Goal: Obtain resource: Download file/media

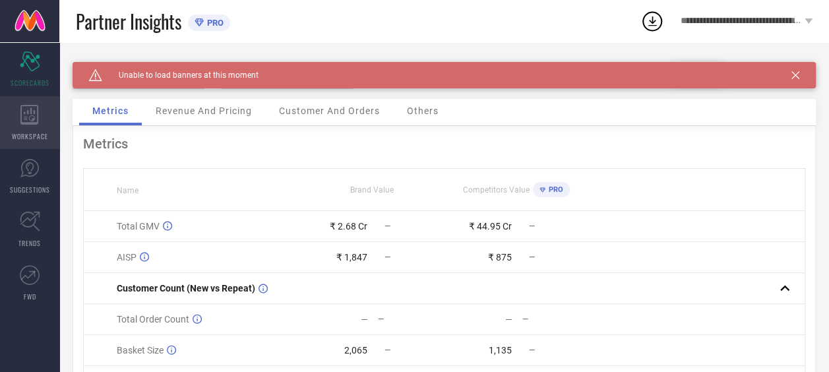
click at [21, 130] on div "WORKSPACE" at bounding box center [29, 122] width 59 height 53
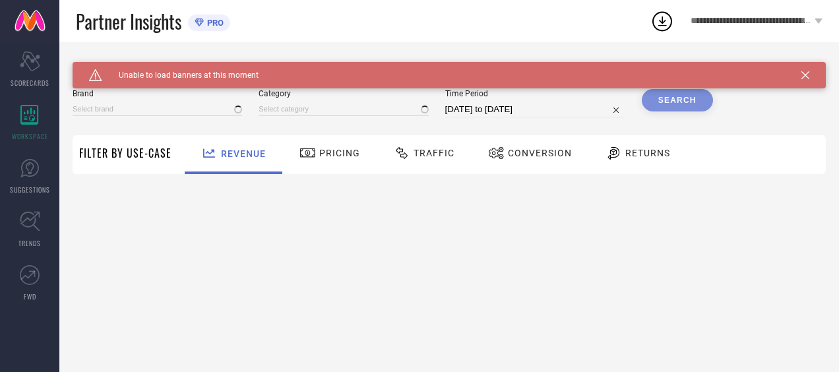
type input "AEROPOSTALE"
type input "All"
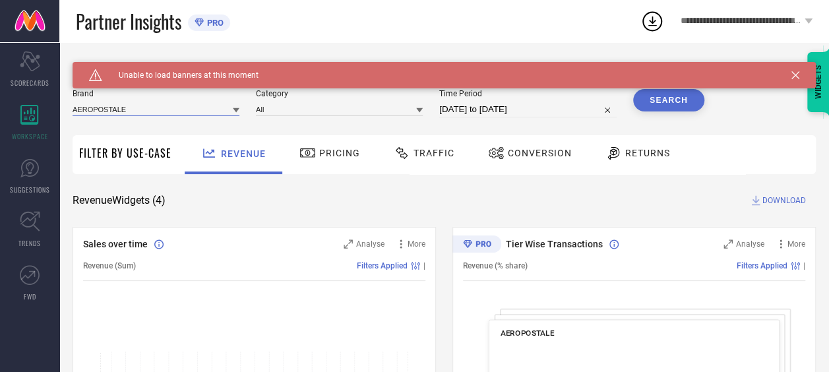
click at [158, 116] on input at bounding box center [156, 109] width 167 height 14
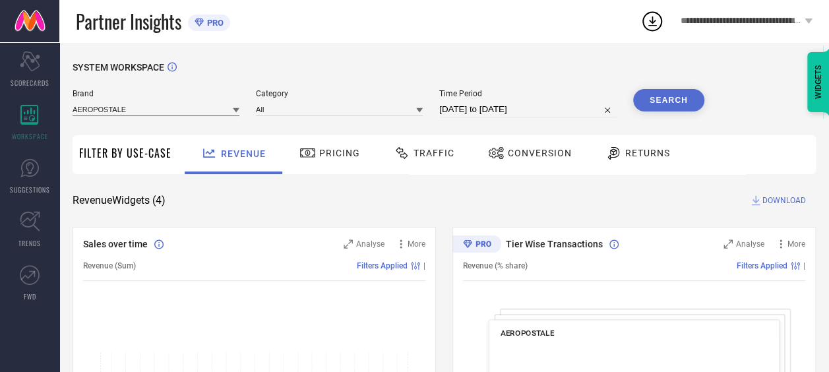
click at [101, 108] on input at bounding box center [156, 109] width 167 height 14
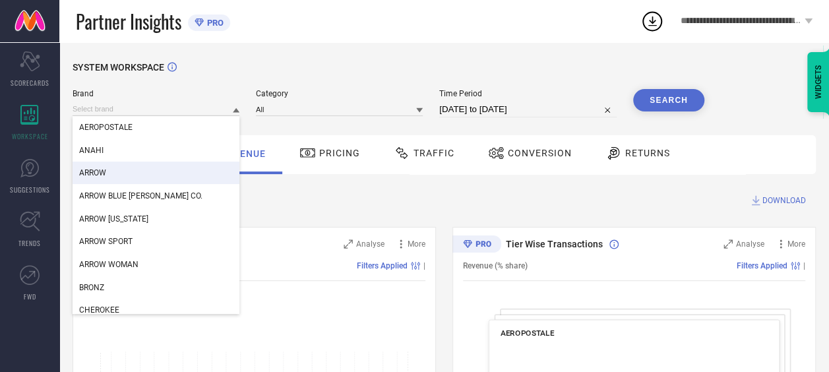
click at [125, 170] on div "ARROW" at bounding box center [156, 173] width 167 height 22
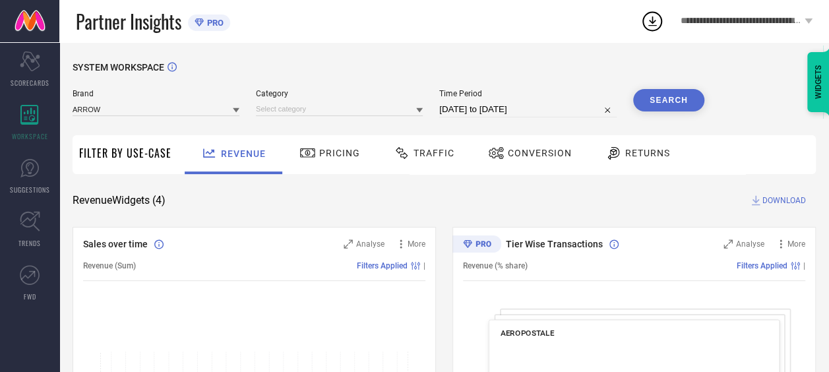
click at [346, 118] on div "Brand ARROW Category Time Period [DATE] to [DATE] Search" at bounding box center [389, 109] width 632 height 40
click at [346, 107] on input at bounding box center [339, 109] width 167 height 14
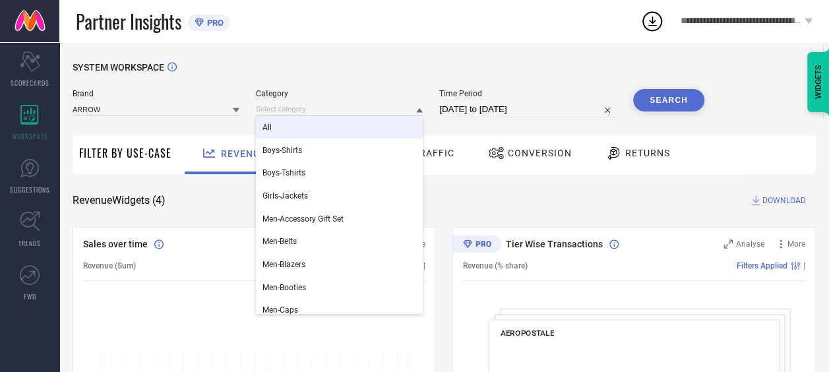
click at [307, 139] on div "All" at bounding box center [339, 127] width 167 height 22
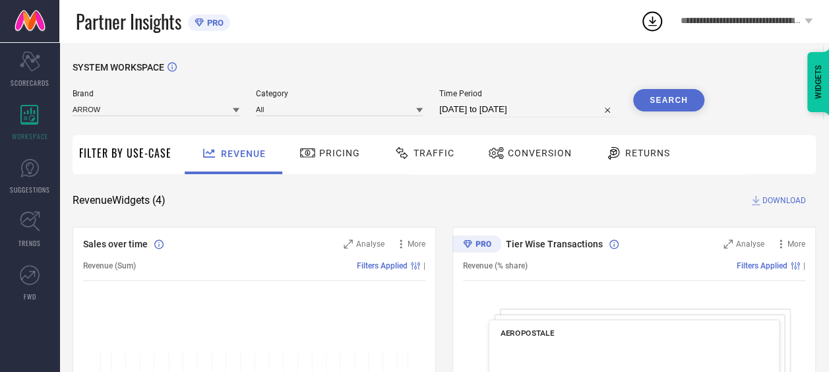
click at [468, 102] on input "[DATE] to [DATE]" at bounding box center [527, 110] width 177 height 16
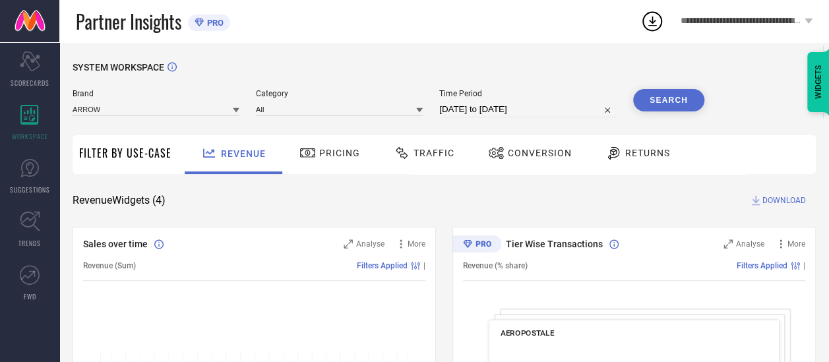
select select "8"
select select "2025"
select select "9"
select select "2025"
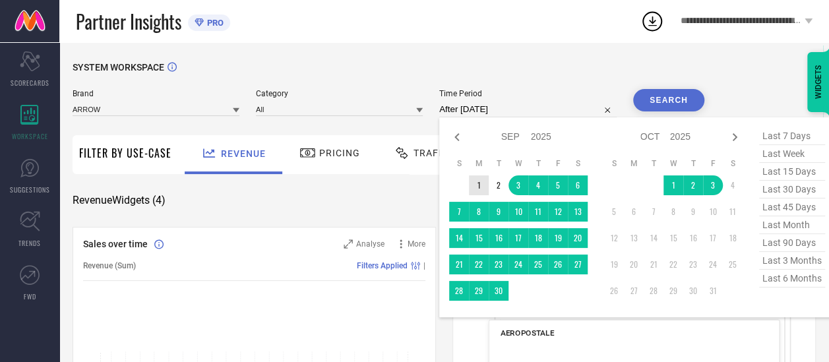
click at [476, 183] on td "1" at bounding box center [479, 186] width 20 height 20
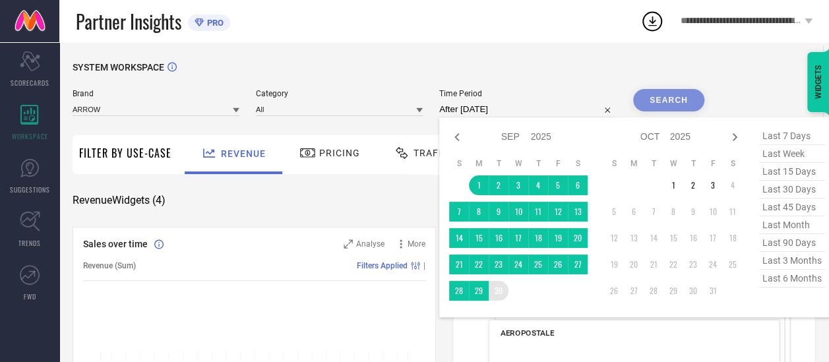
type input "[DATE] to [DATE]"
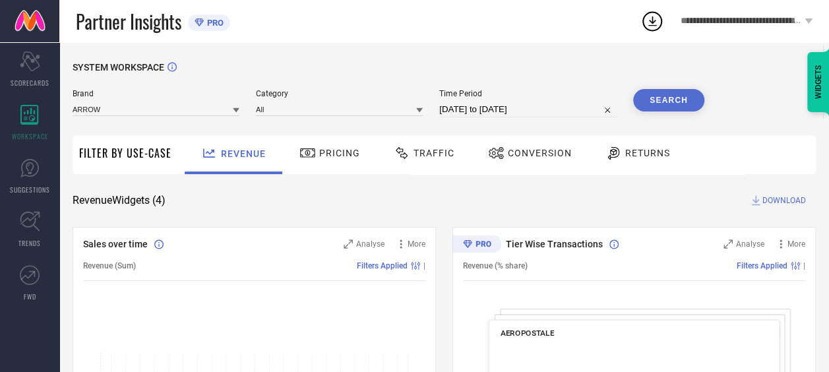
click at [661, 106] on button "Search" at bounding box center [668, 100] width 71 height 22
click at [436, 154] on span "Traffic" at bounding box center [434, 153] width 41 height 11
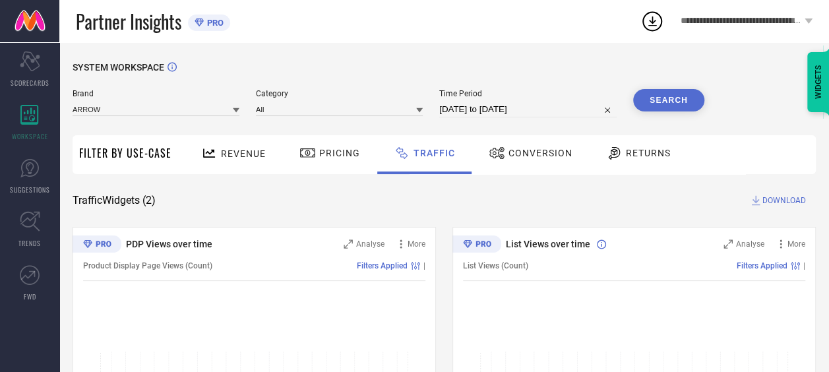
click at [677, 104] on button "Search" at bounding box center [668, 100] width 71 height 22
click at [490, 107] on input "[DATE] to [DATE]" at bounding box center [527, 110] width 177 height 16
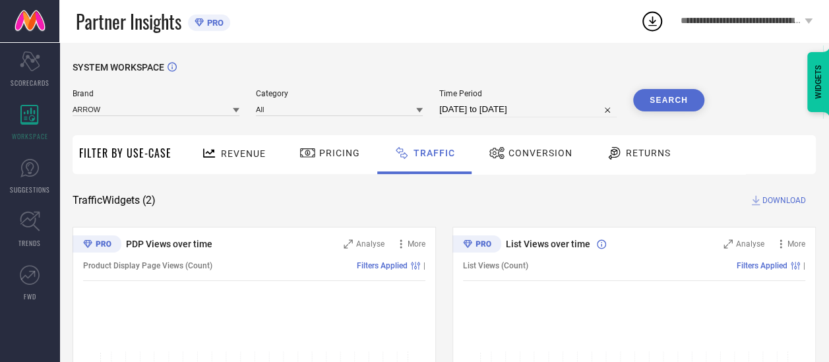
select select "8"
select select "2025"
select select "9"
select select "2025"
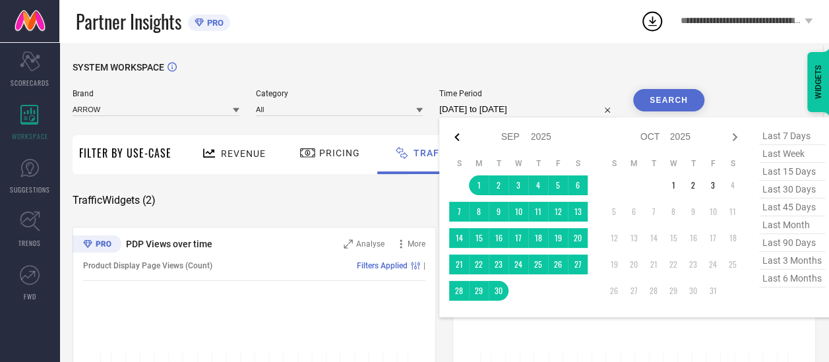
click at [459, 136] on icon at bounding box center [457, 137] width 5 height 8
select select "7"
select select "2025"
select select "8"
select select "2025"
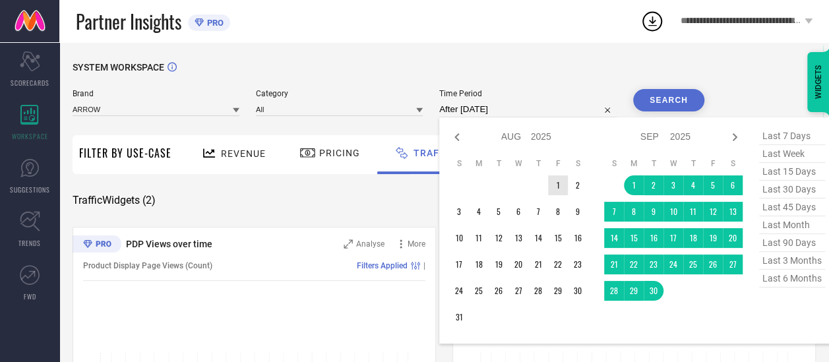
click at [556, 185] on td "1" at bounding box center [558, 186] width 20 height 20
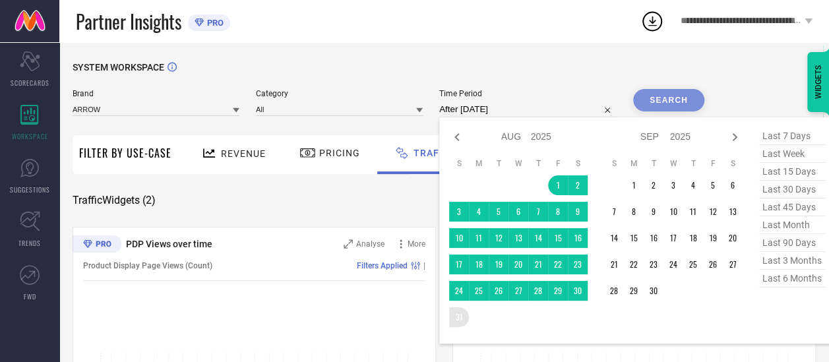
type input "[DATE] to [DATE]"
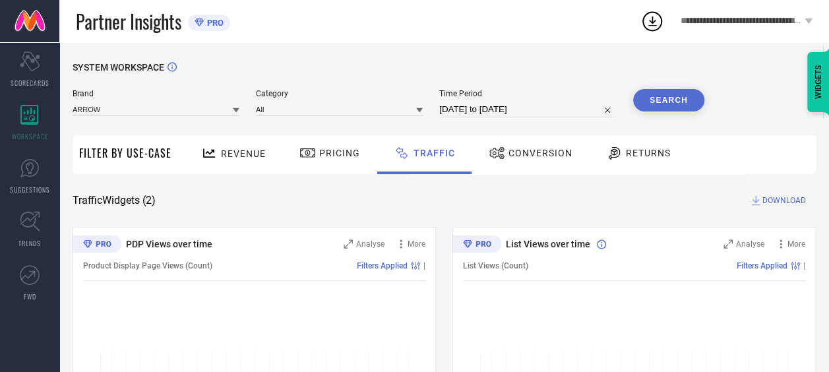
click at [651, 98] on button "Search" at bounding box center [668, 100] width 71 height 22
click at [779, 198] on span "DOWNLOAD" at bounding box center [785, 200] width 44 height 13
click at [658, 18] on icon at bounding box center [653, 21] width 24 height 24
click at [529, 170] on div "Conversion" at bounding box center [530, 154] width 117 height 39
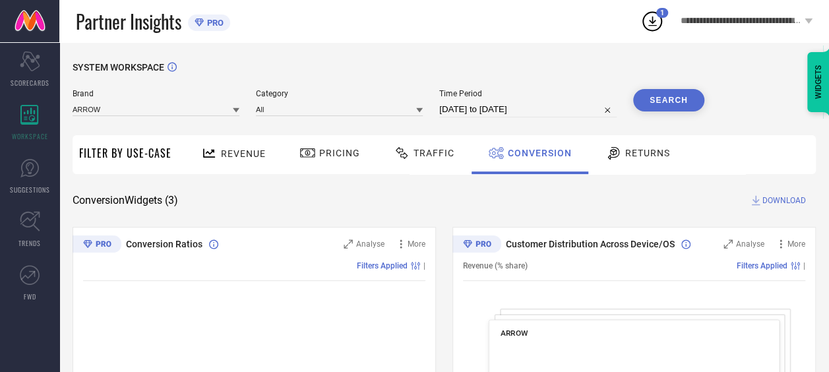
click at [416, 164] on div "Traffic" at bounding box center [424, 153] width 67 height 22
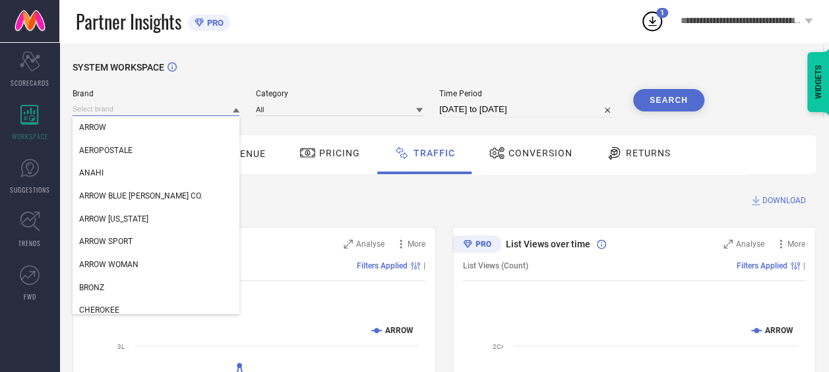
click at [187, 112] on input at bounding box center [156, 109] width 167 height 14
select select "7"
select select "2025"
select select "8"
select select "2025"
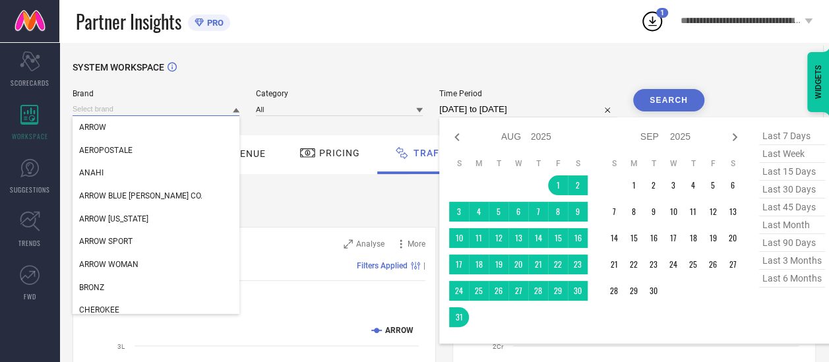
click at [501, 104] on input "[DATE] to [DATE]" at bounding box center [527, 110] width 177 height 16
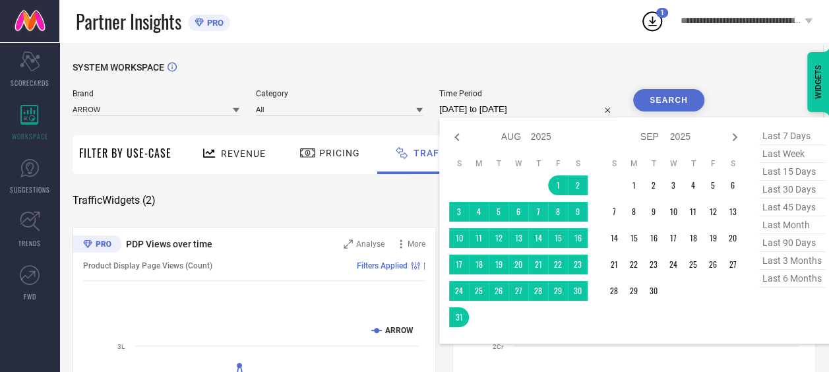
click at [345, 195] on div "Traffic Widgets ( 2 ) DOWNLOAD" at bounding box center [445, 200] width 744 height 13
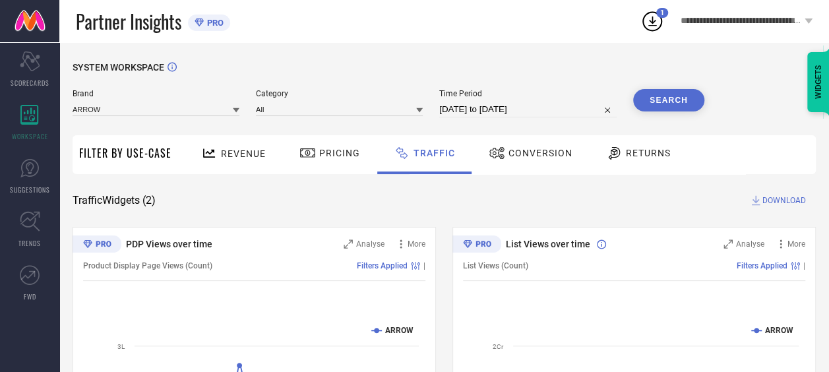
click at [766, 202] on span "DOWNLOAD" at bounding box center [785, 200] width 44 height 13
click at [458, 198] on div "Traffic Widgets ( 2 ) DOWNLOAD" at bounding box center [445, 200] width 744 height 13
click at [197, 110] on input at bounding box center [156, 109] width 167 height 14
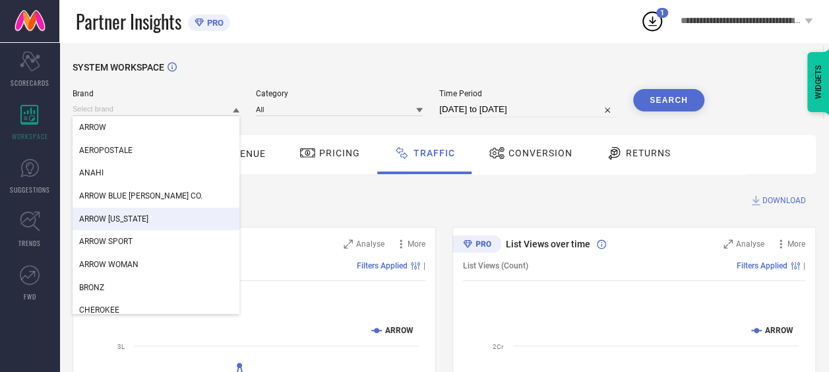
click at [169, 220] on div "ARROW [US_STATE]" at bounding box center [156, 219] width 167 height 22
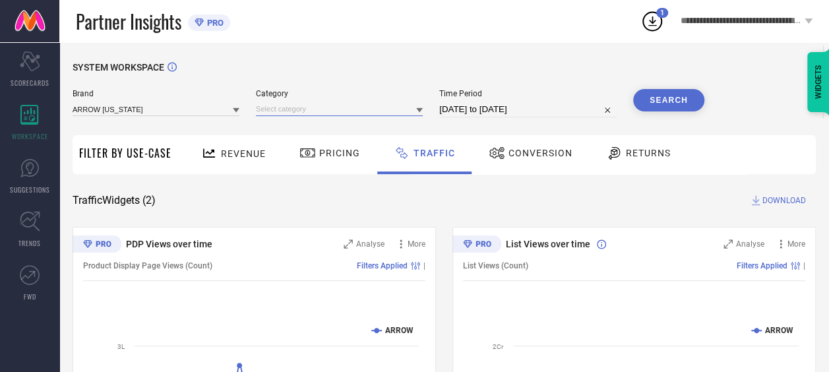
click at [319, 108] on input at bounding box center [339, 109] width 167 height 14
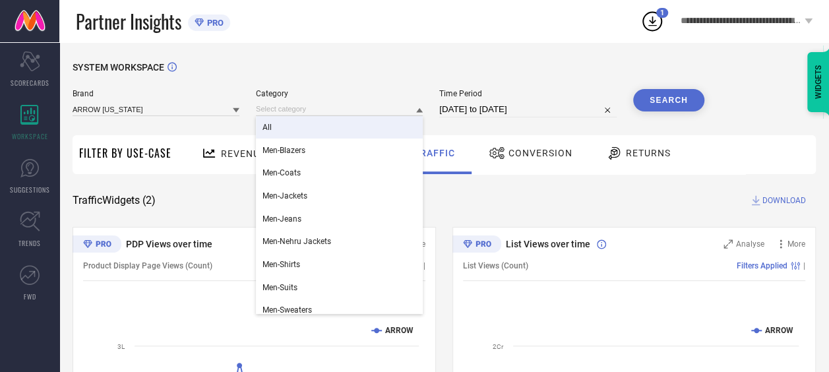
click at [311, 135] on div "All" at bounding box center [339, 127] width 167 height 22
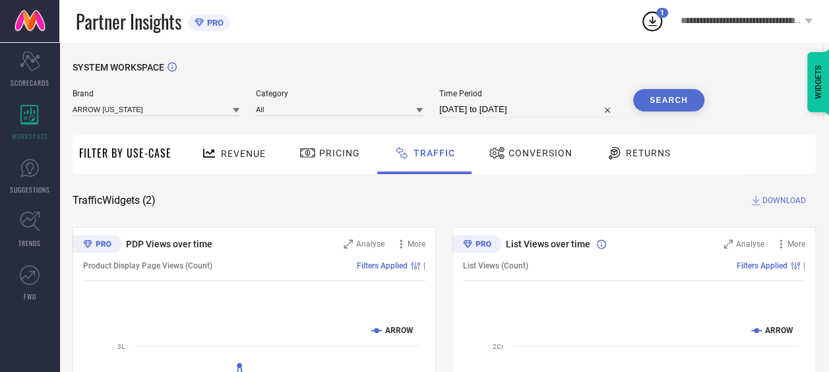
click at [484, 110] on input "[DATE] to [DATE]" at bounding box center [527, 110] width 177 height 16
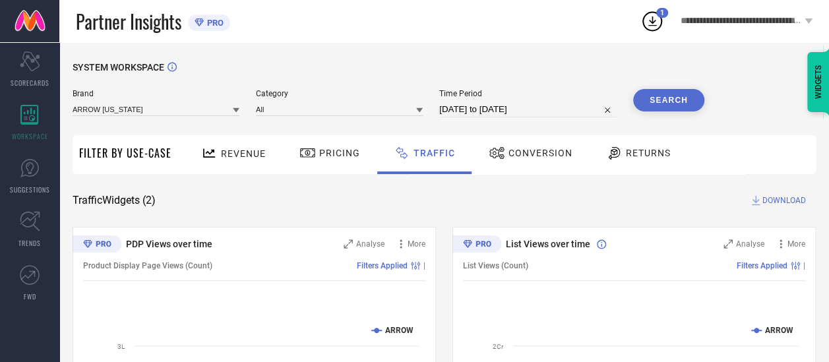
select select "7"
select select "2025"
select select "8"
select select "2025"
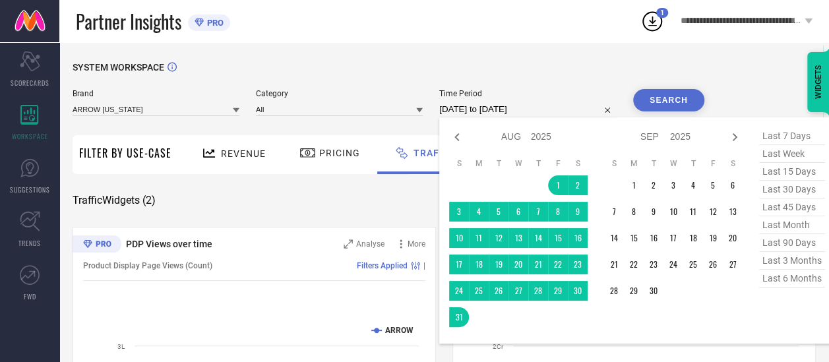
click at [670, 104] on button "Search" at bounding box center [668, 100] width 71 height 22
